Goal: Information Seeking & Learning: Learn about a topic

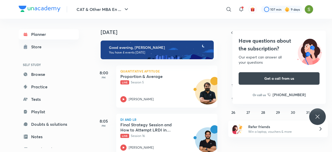
scroll to position [89, 0]
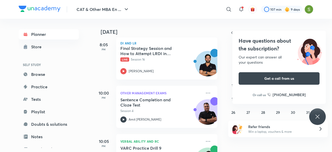
scroll to position [108, 0]
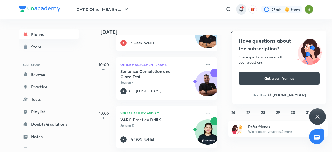
click at [242, 6] on icon at bounding box center [241, 9] width 6 height 6
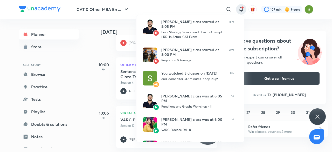
click at [77, 70] on div at bounding box center [166, 76] width 332 height 152
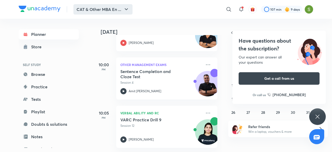
click at [90, 13] on button "CAT & Other MBA En ..." at bounding box center [102, 9] width 59 height 10
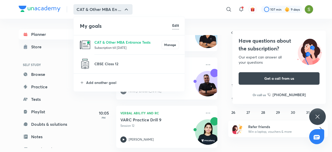
click at [104, 45] on p "Subscription till [DATE]" at bounding box center [127, 47] width 67 height 5
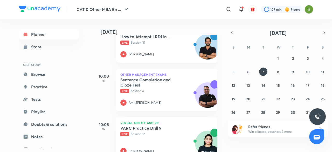
scroll to position [108, 0]
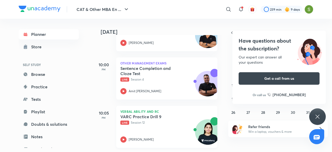
click at [156, 120] on p "Live Session 12" at bounding box center [160, 122] width 81 height 5
click at [145, 120] on p "Live Session 12" at bounding box center [160, 122] width 81 height 5
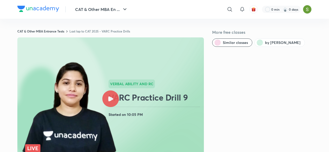
click at [107, 93] on div at bounding box center [110, 98] width 17 height 17
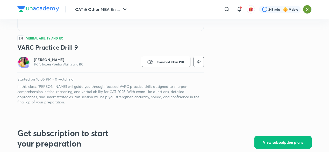
scroll to position [147, 0]
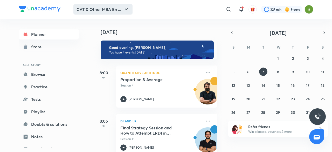
click at [97, 9] on button "CAT & Other MBA En ..." at bounding box center [102, 9] width 59 height 10
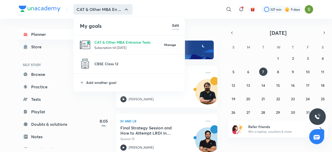
click at [96, 47] on p "Subscription till [DATE]" at bounding box center [127, 47] width 67 height 5
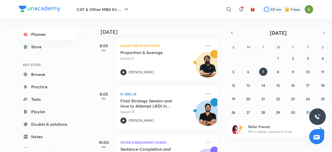
scroll to position [21, 0]
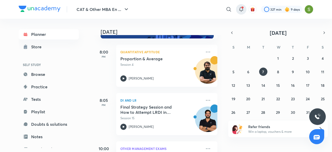
click at [239, 6] on icon at bounding box center [241, 9] width 6 height 6
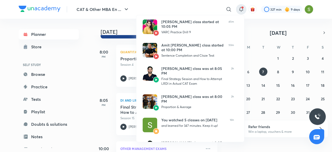
click at [93, 63] on div at bounding box center [166, 76] width 332 height 152
